Goal: Information Seeking & Learning: Find specific page/section

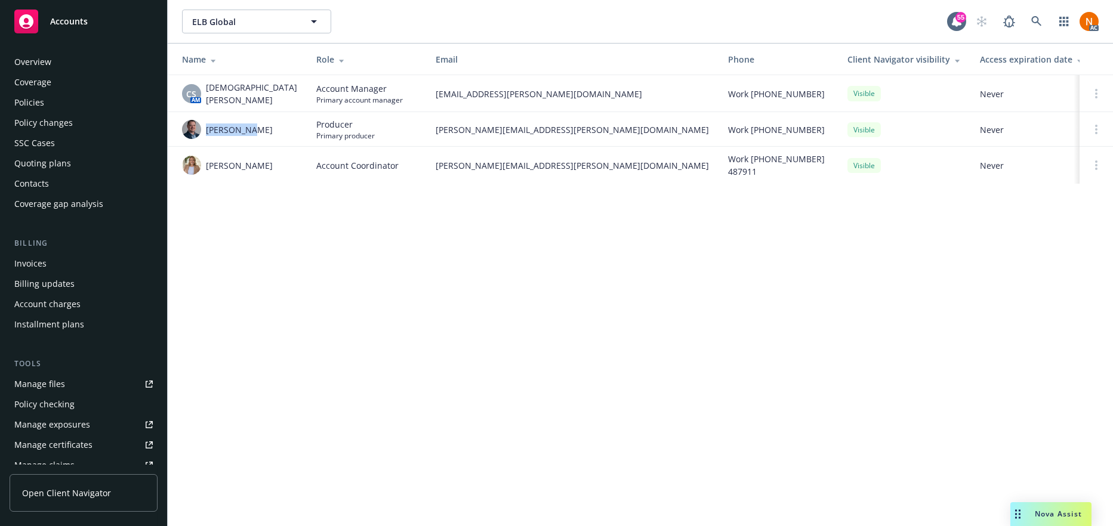
drag, startPoint x: 0, startPoint y: 0, endPoint x: 128, endPoint y: 72, distance: 147.2
click at [81, 62] on div "Overview" at bounding box center [83, 61] width 138 height 19
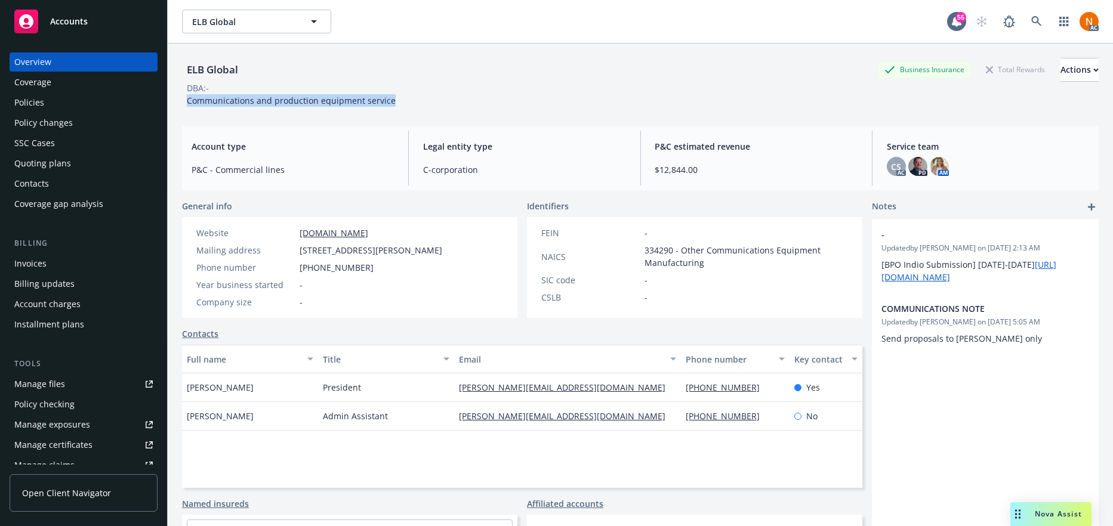
drag, startPoint x: 406, startPoint y: 94, endPoint x: 174, endPoint y: 102, distance: 232.2
click at [174, 102] on div "ELB Global Business Insurance Total Rewards Actions DBA: - Communications and p…" at bounding box center [640, 307] width 945 height 526
copy span "Communications and production equipment service"
click at [75, 381] on link "Manage files" at bounding box center [84, 384] width 148 height 19
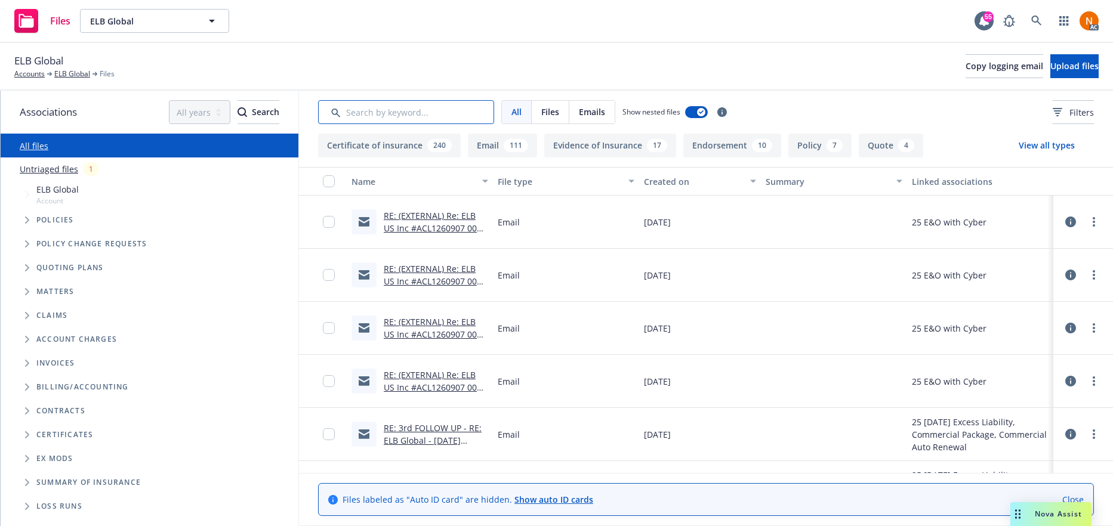
click at [421, 115] on input "Search by keyword..." at bounding box center [406, 112] width 176 height 24
click at [1052, 121] on button "Filters" at bounding box center [1072, 112] width 41 height 24
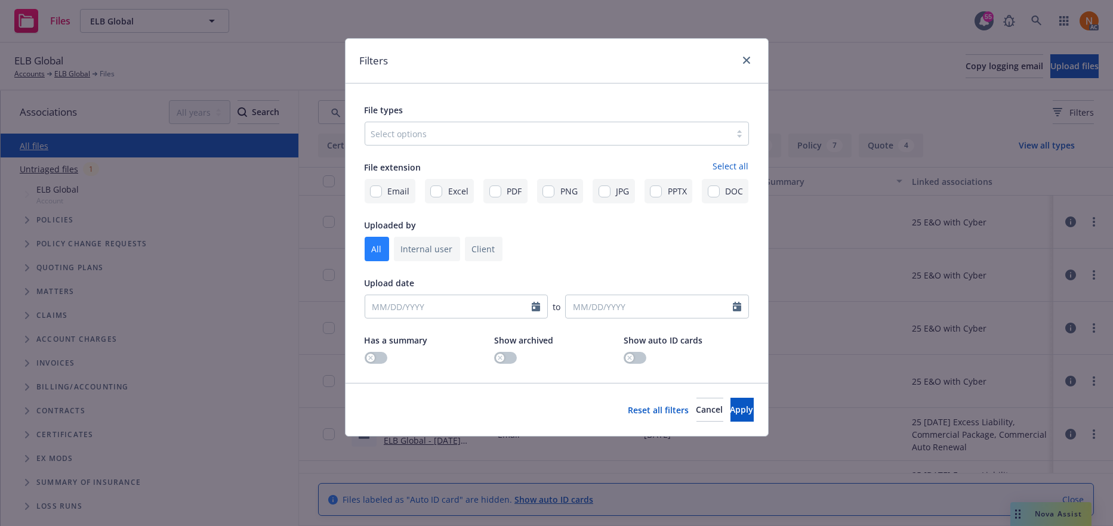
click at [406, 135] on div at bounding box center [547, 133] width 353 height 14
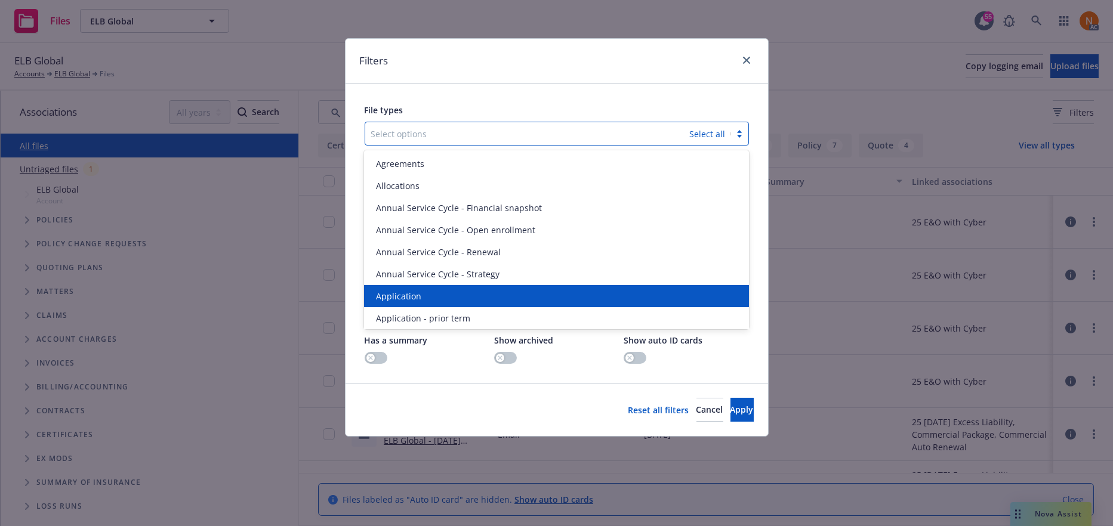
click at [412, 293] on span "Application" at bounding box center [398, 296] width 45 height 13
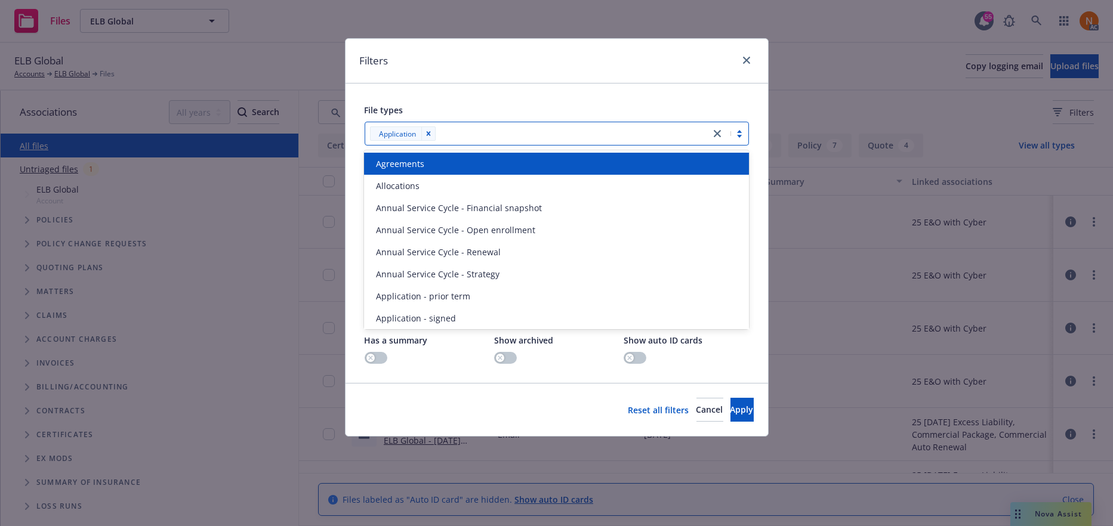
click at [513, 131] on div at bounding box center [571, 133] width 265 height 14
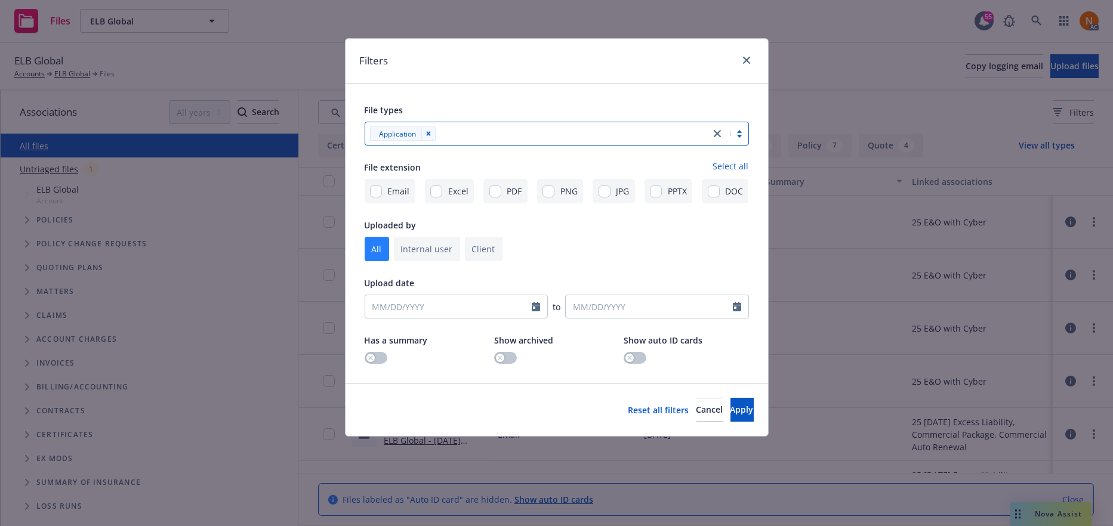
click at [512, 131] on div at bounding box center [571, 133] width 265 height 14
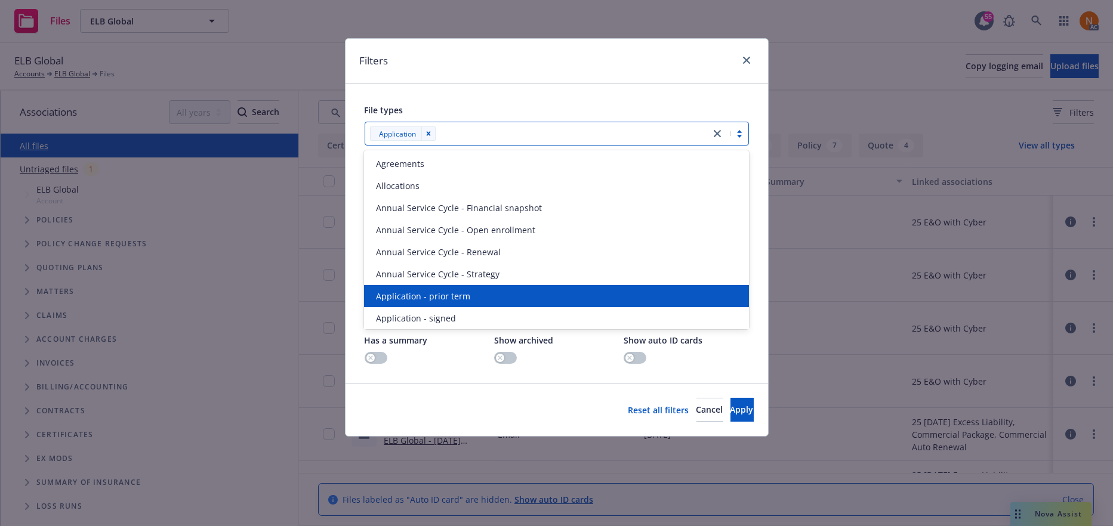
click at [447, 301] on span "Application - prior term" at bounding box center [423, 296] width 94 height 13
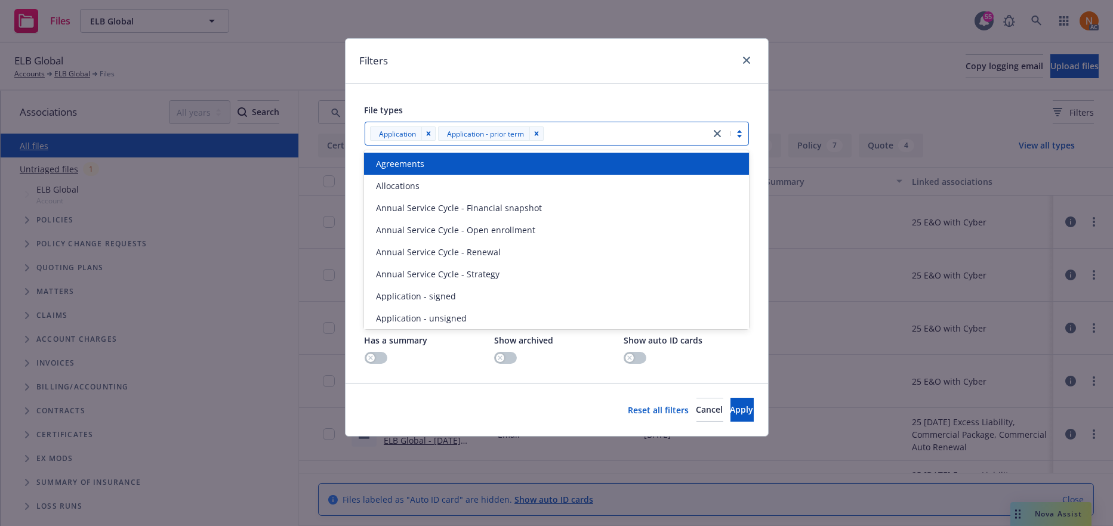
click at [576, 128] on div at bounding box center [625, 133] width 157 height 14
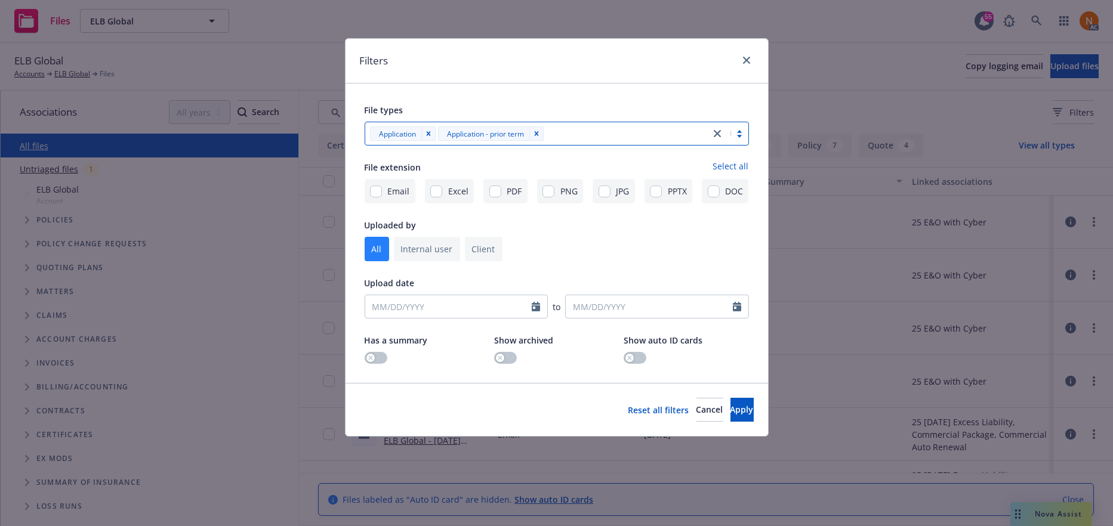
click at [606, 131] on div at bounding box center [625, 133] width 157 height 14
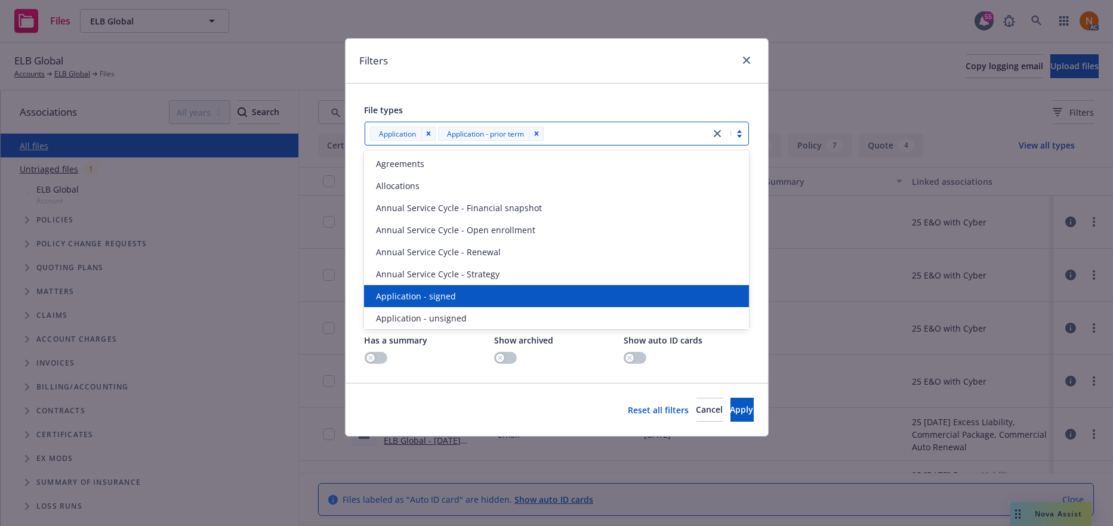
click at [425, 293] on span "Application - signed" at bounding box center [416, 296] width 80 height 13
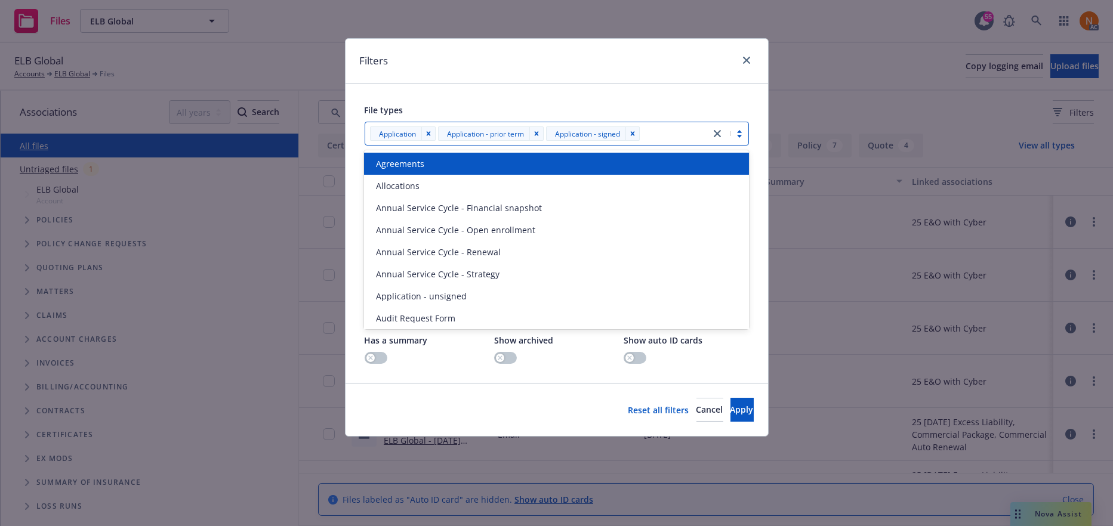
click at [665, 129] on div at bounding box center [673, 133] width 61 height 14
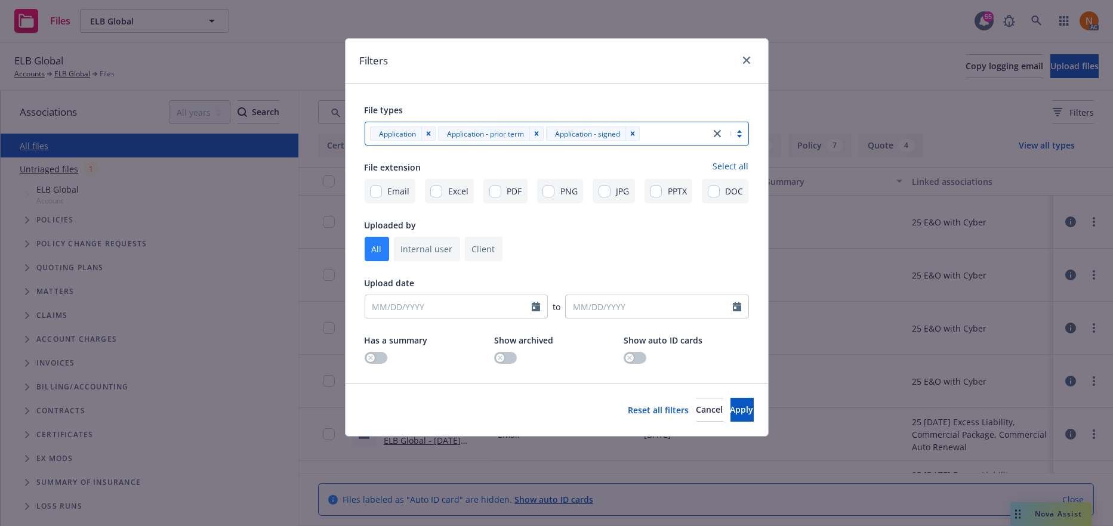
click at [672, 132] on div at bounding box center [673, 133] width 61 height 14
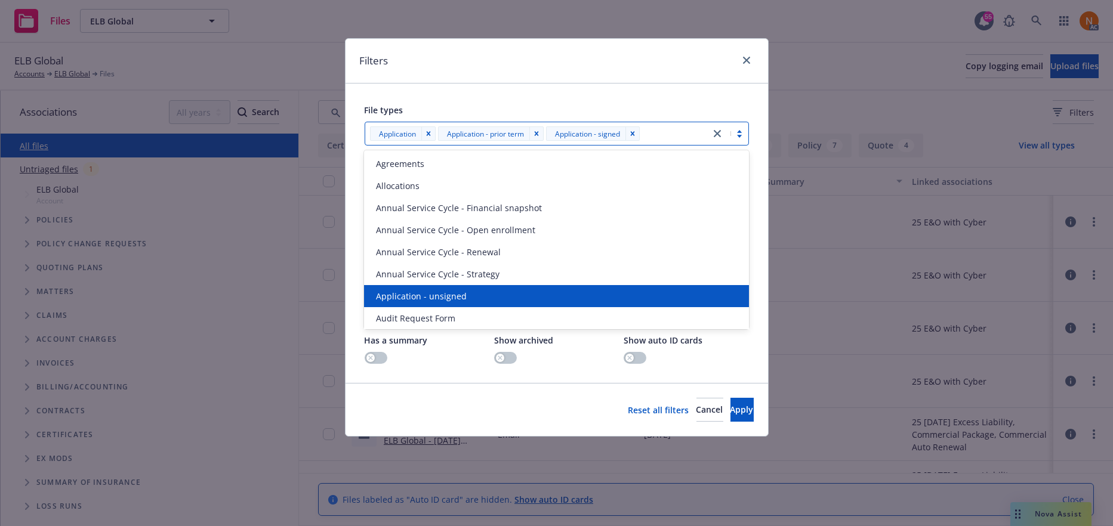
click at [422, 304] on div "Application - unsigned" at bounding box center [556, 296] width 384 height 22
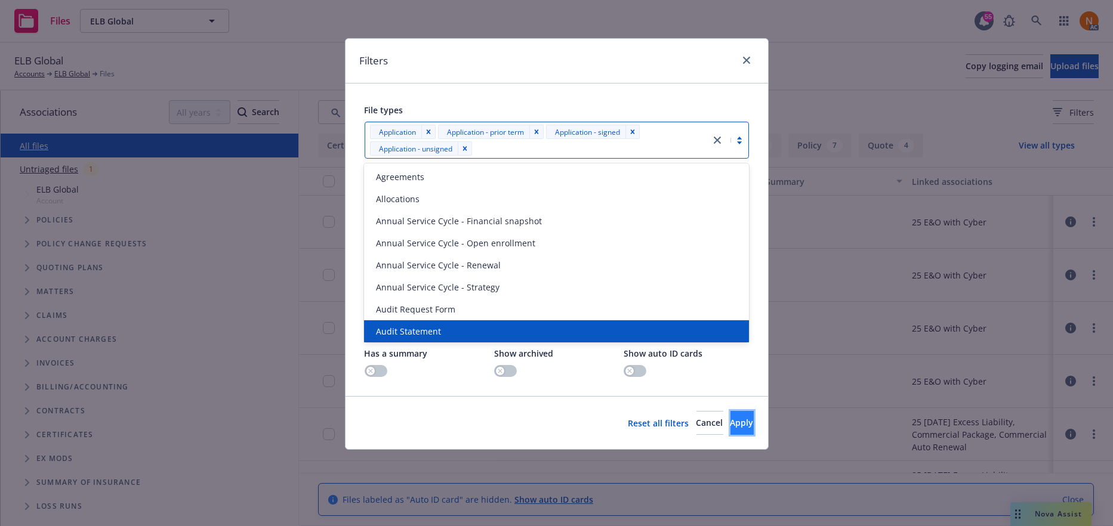
click at [730, 420] on span "Apply" at bounding box center [741, 422] width 23 height 11
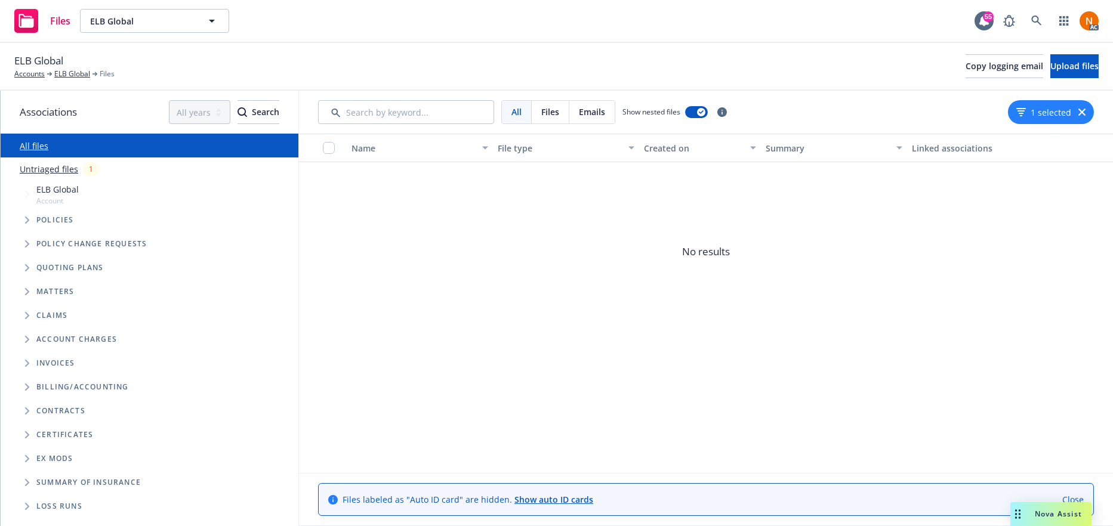
click at [540, 245] on span "No results" at bounding box center [706, 251] width 814 height 179
click at [1081, 110] on icon "button" at bounding box center [1081, 112] width 7 height 7
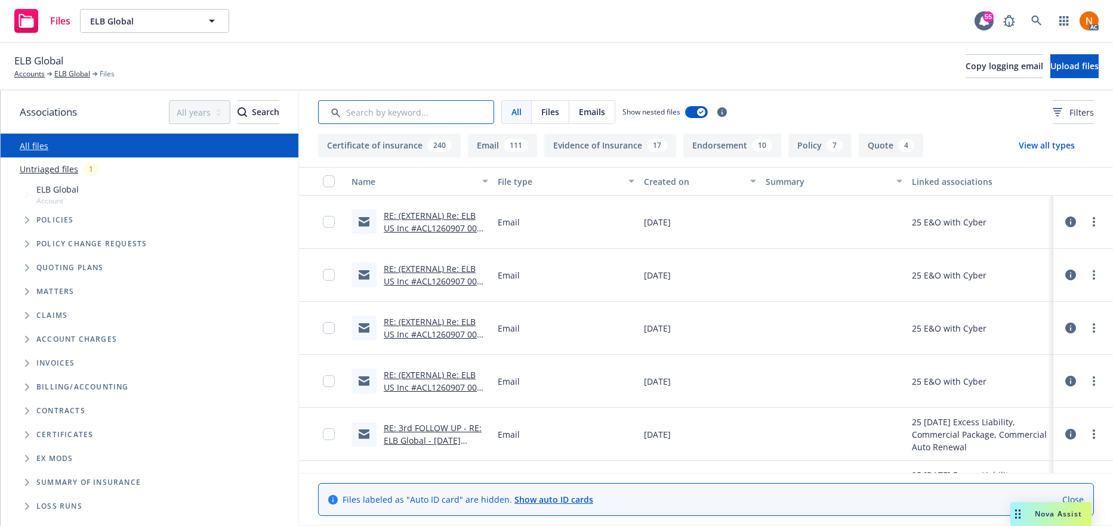
click at [440, 121] on input "Search by keyword..." at bounding box center [406, 112] width 176 height 24
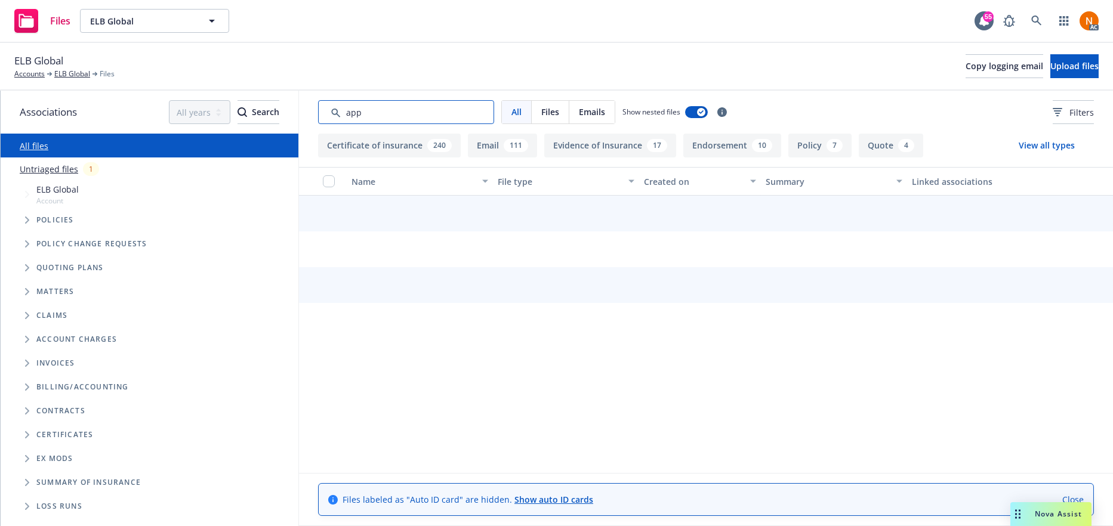
type input "app"
